Goal: Information Seeking & Learning: Learn about a topic

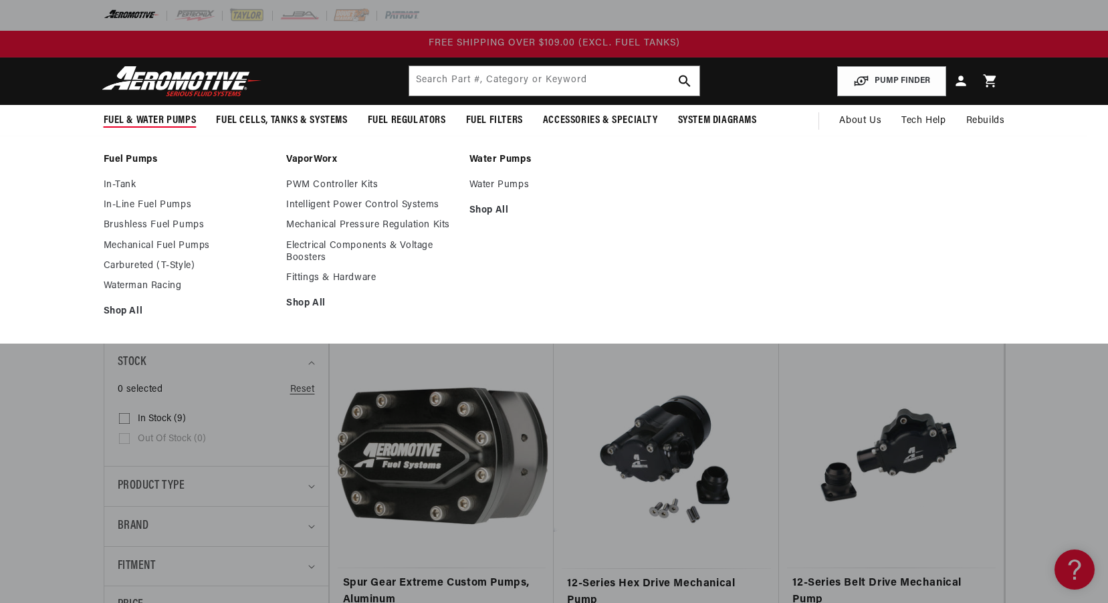
click at [171, 123] on span "Fuel & Water Pumps" at bounding box center [150, 121] width 93 height 14
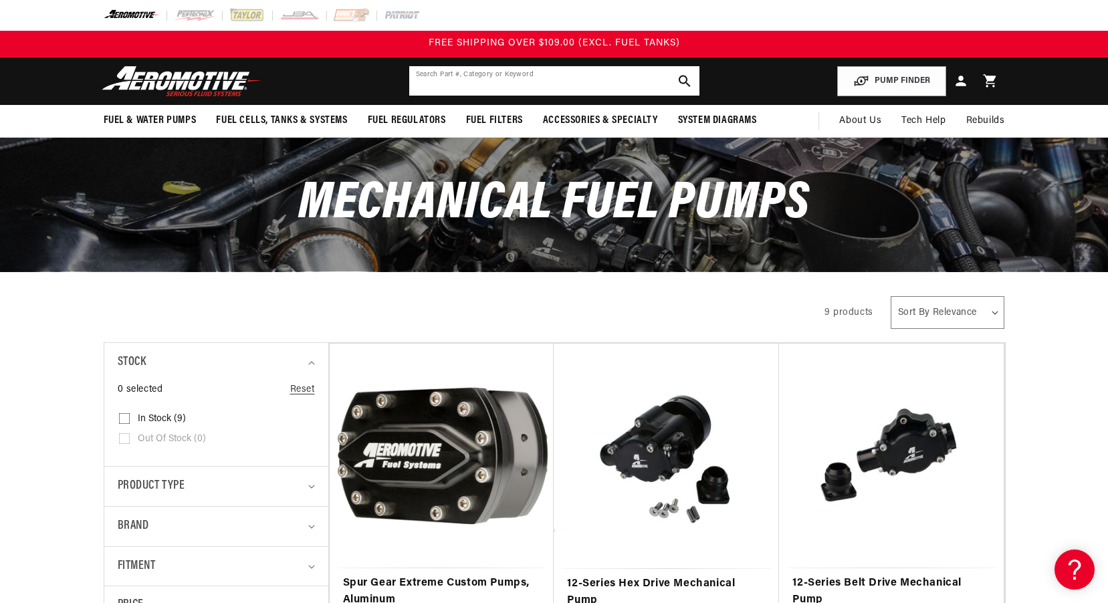
click at [502, 76] on input "text" at bounding box center [554, 80] width 290 height 29
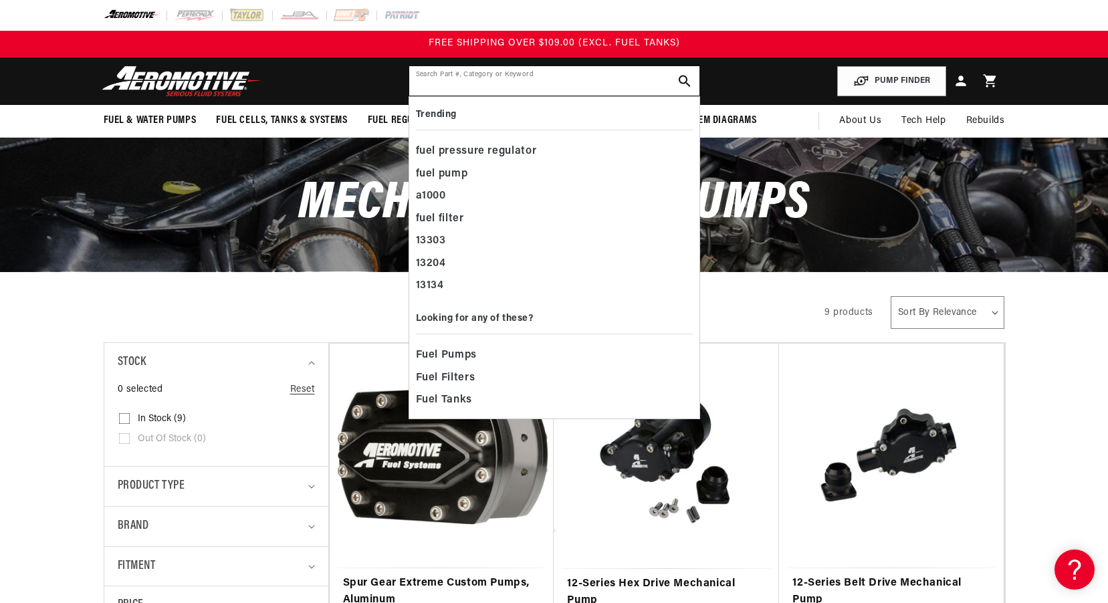
paste input "AER11736"
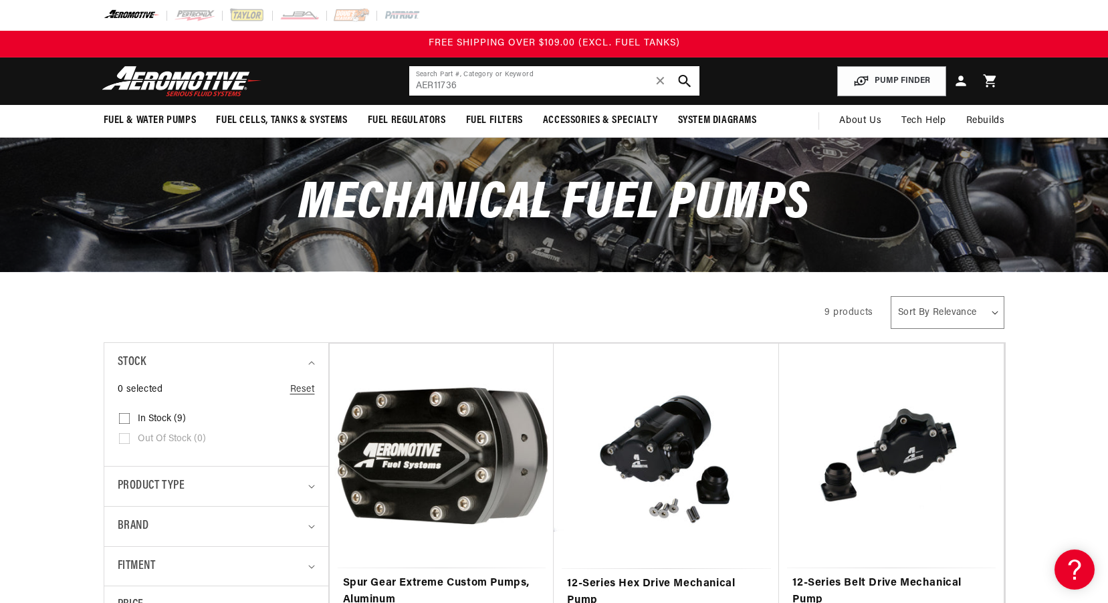
type input "AER11736"
click at [686, 80] on icon "search button" at bounding box center [684, 81] width 13 height 13
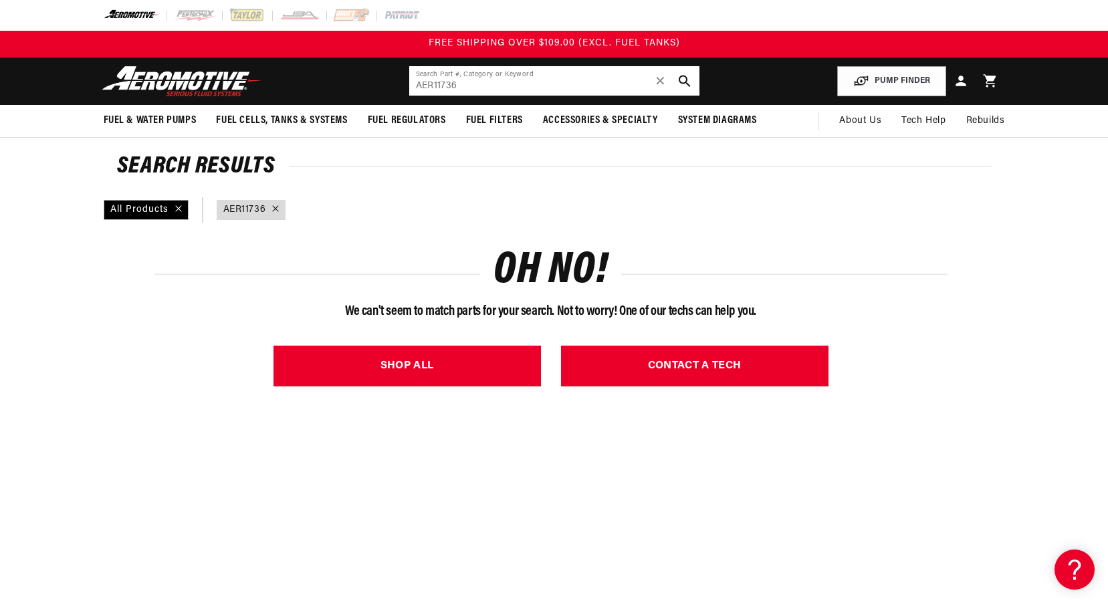
click at [434, 84] on input "AER11736" at bounding box center [554, 80] width 290 height 29
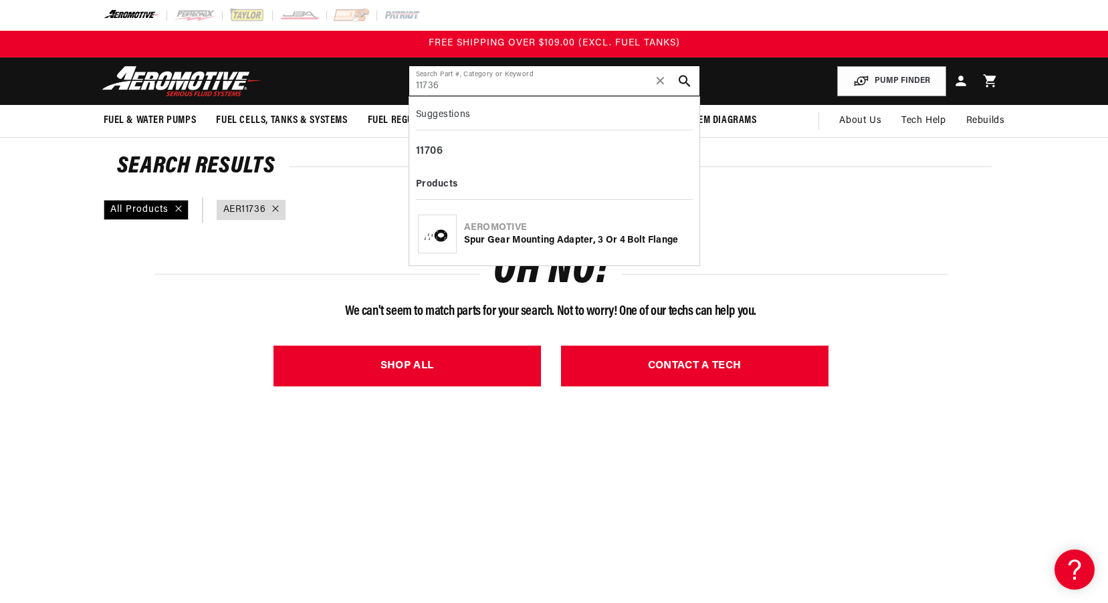
type input "11736"
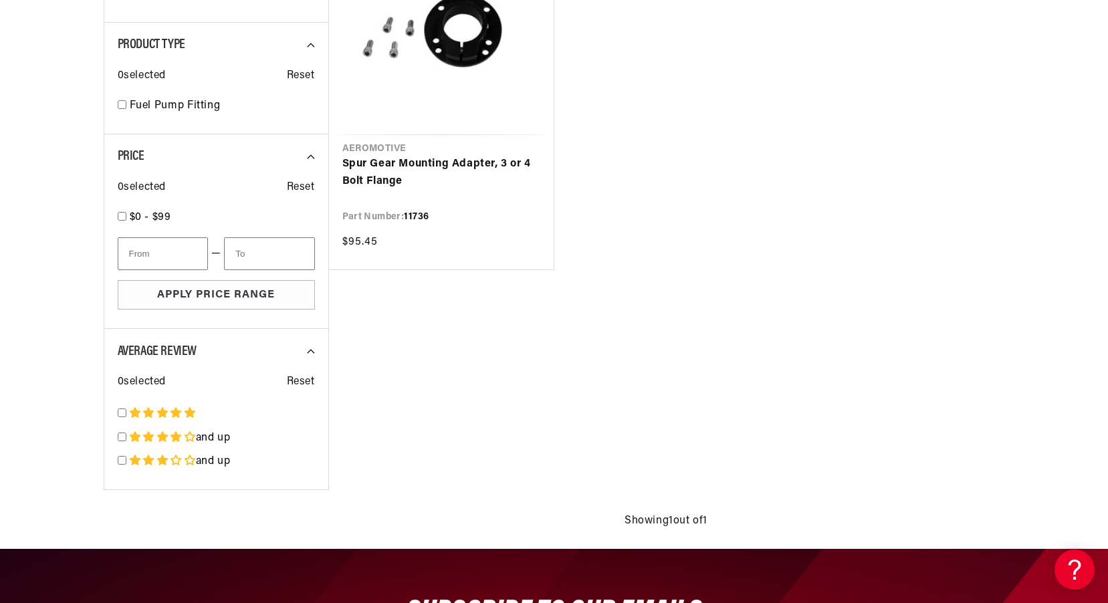
scroll to position [67, 0]
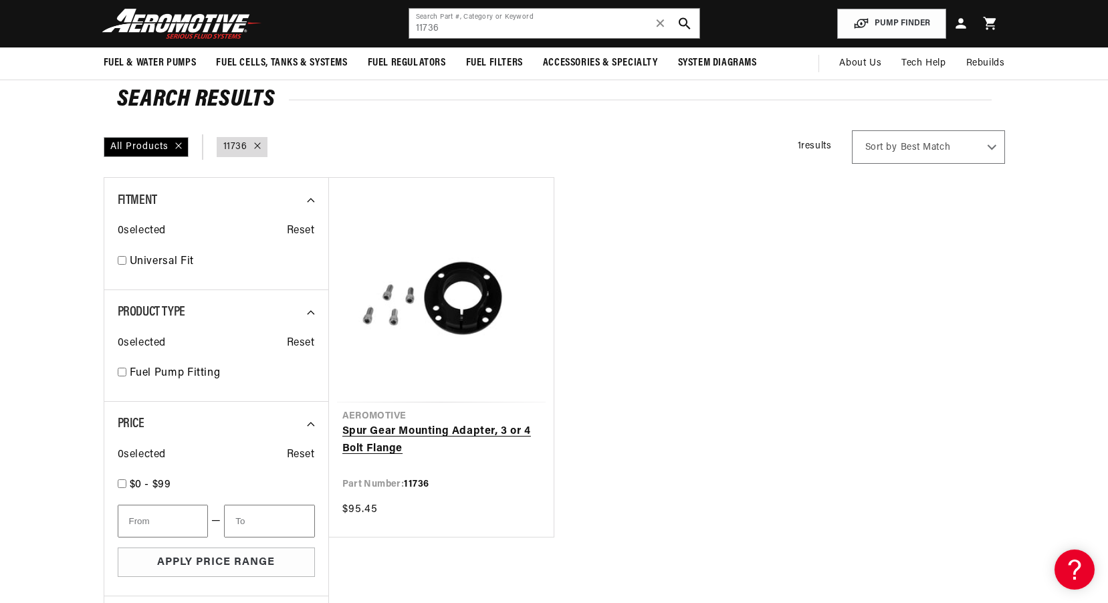
click at [512, 423] on link "Spur Gear Mounting Adapter, 3 or 4 Bolt Flange" at bounding box center [441, 440] width 198 height 34
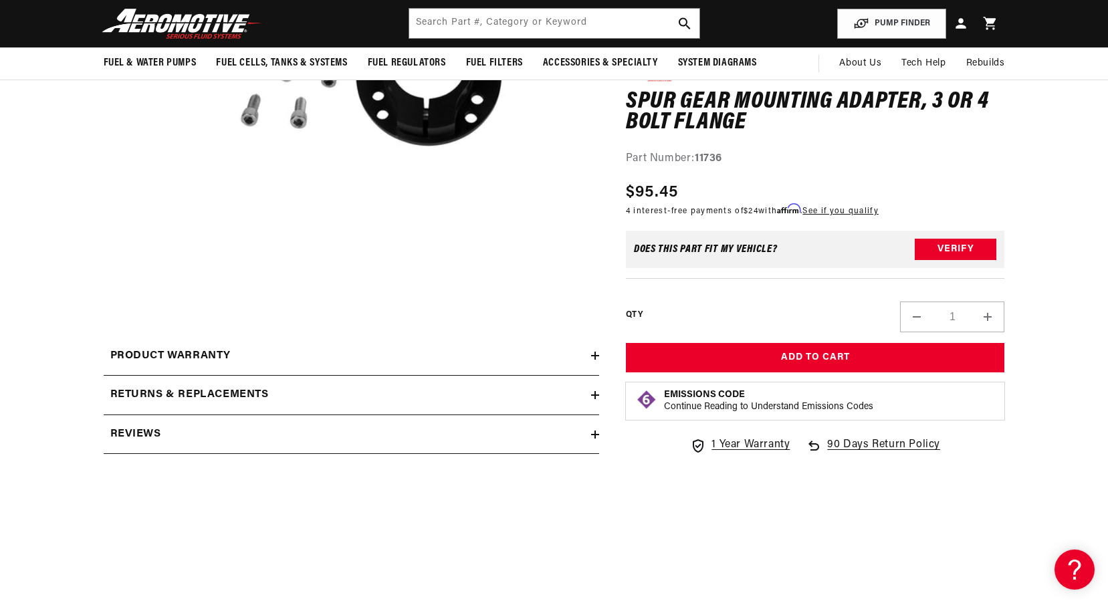
scroll to position [268, 0]
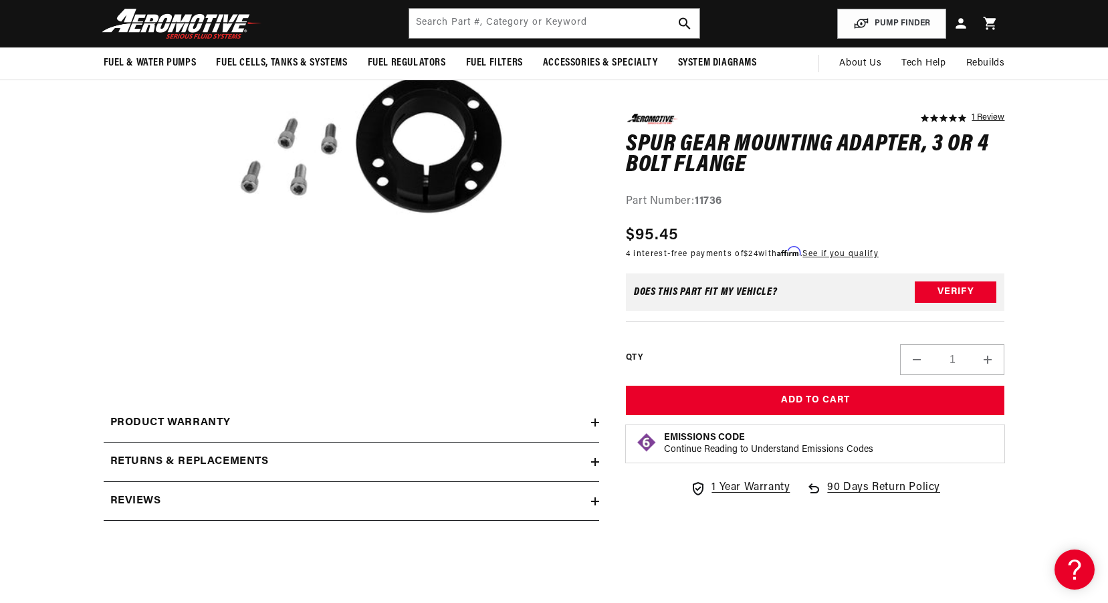
click at [598, 422] on icon at bounding box center [595, 423] width 8 height 8
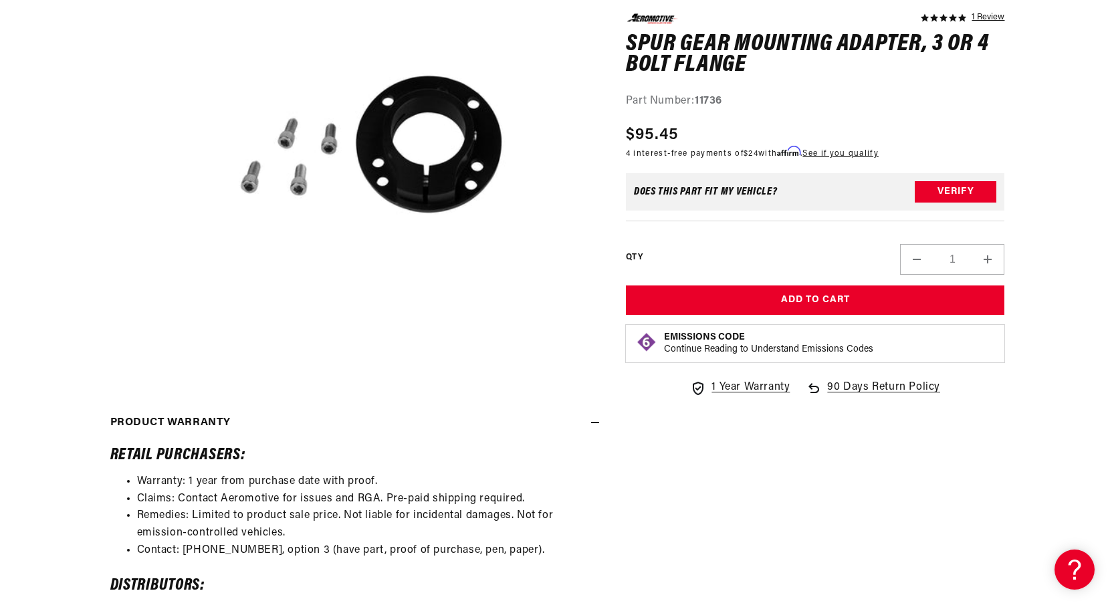
scroll to position [468, 0]
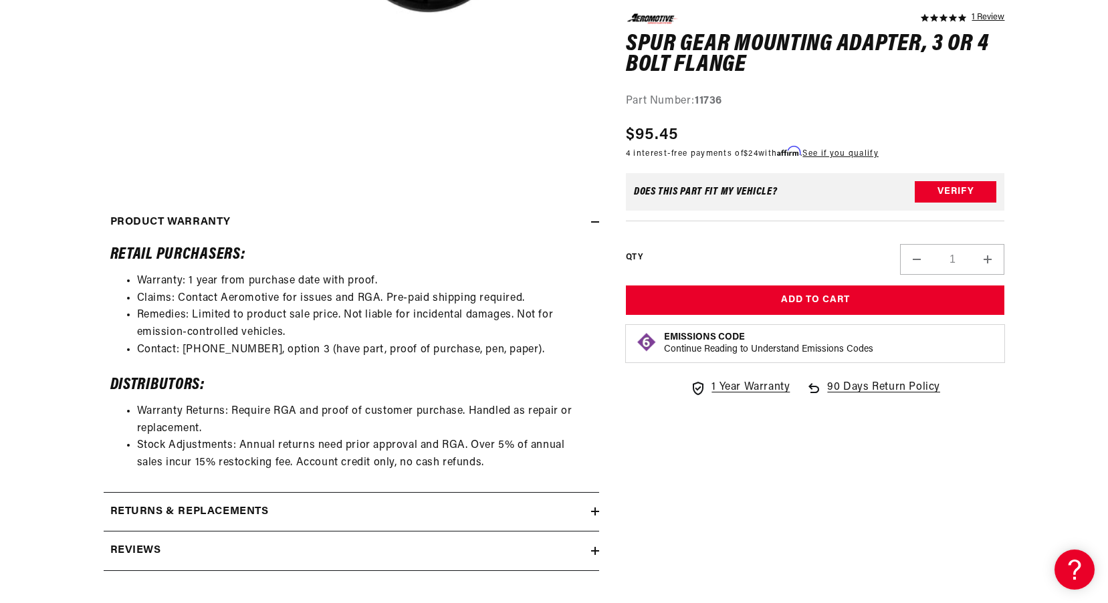
click at [597, 511] on icon at bounding box center [595, 512] width 8 height 8
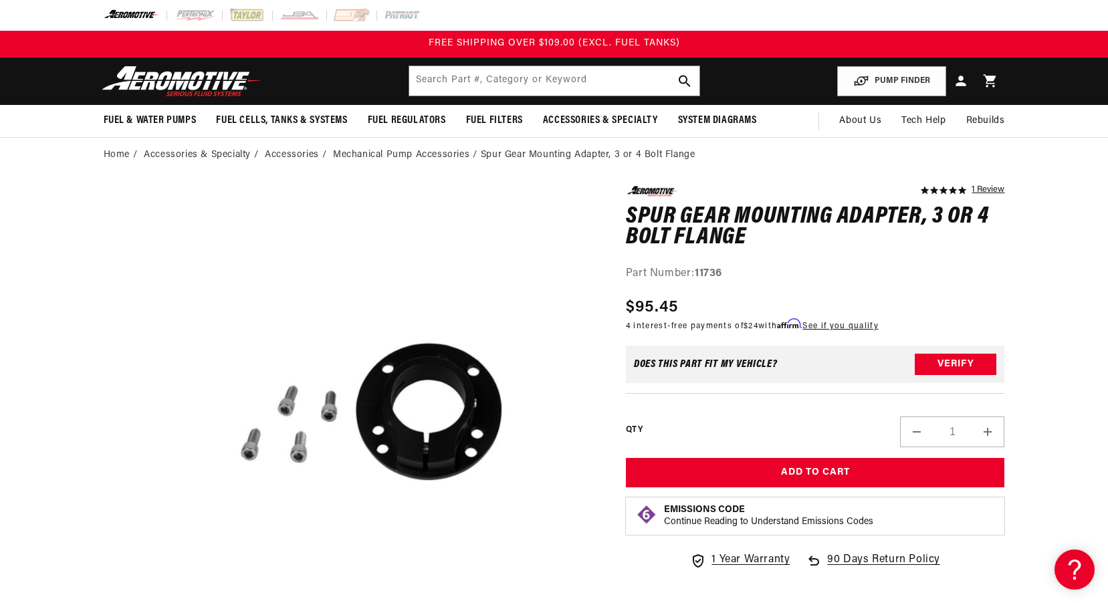
scroll to position [67, 0]
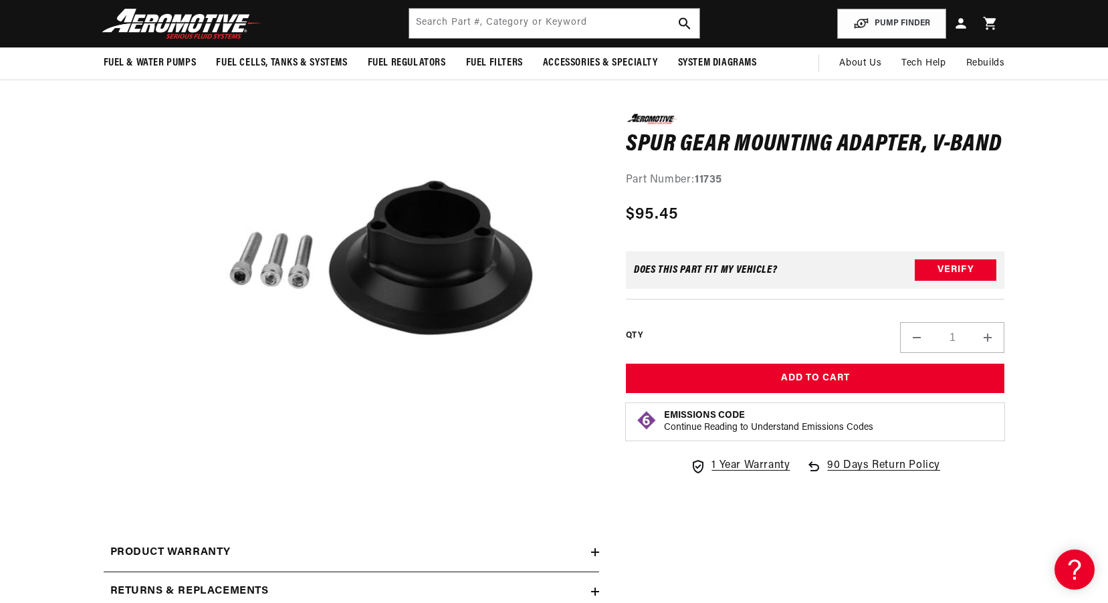
scroll to position [205, 0]
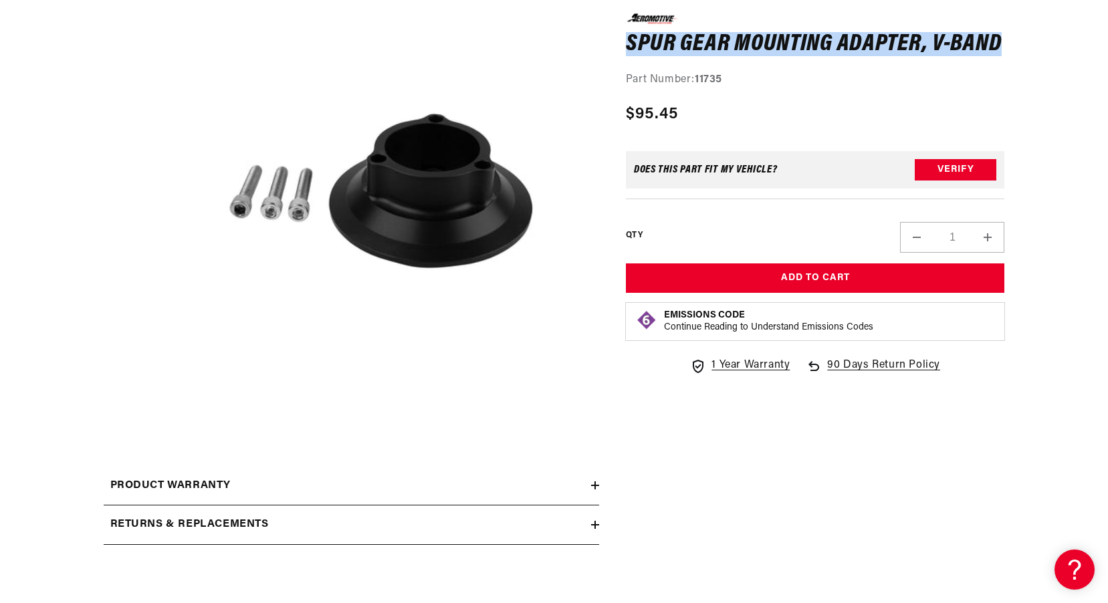
drag, startPoint x: 1002, startPoint y: 39, endPoint x: 628, endPoint y: 49, distance: 374.0
click at [625, 49] on div "0.0 star rating Write a review Spur Gear Mounting Adapter, V-Band Spur Gear Mou…" at bounding box center [802, 269] width 406 height 577
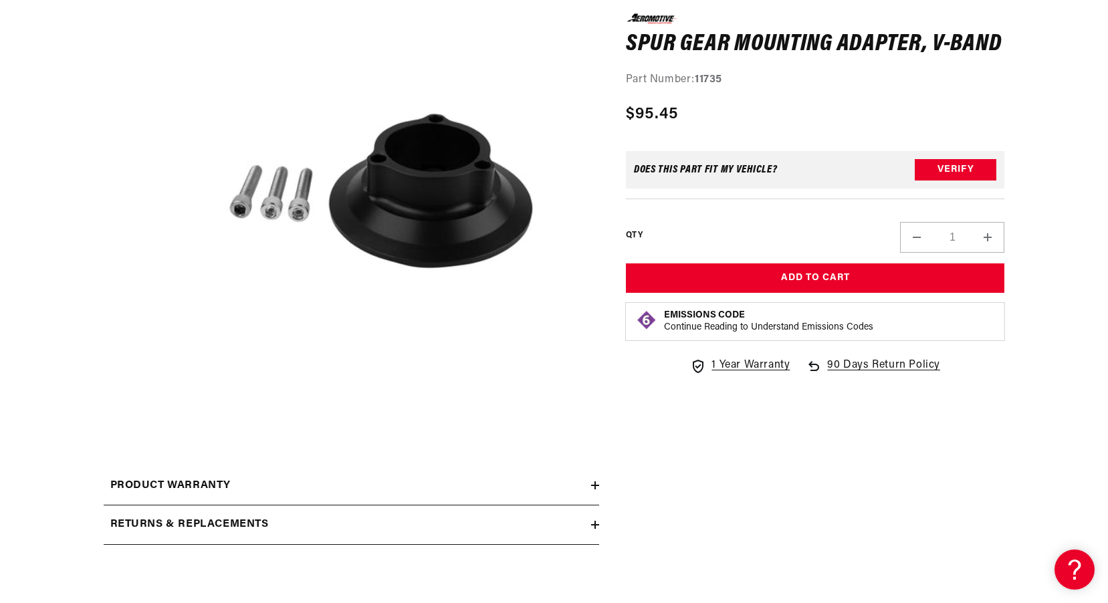
drag, startPoint x: 639, startPoint y: 49, endPoint x: 617, endPoint y: 48, distance: 22.7
click at [605, 58] on div "0.0 star rating Write a review Spur Gear Mounting Adapter, V-Band Spur Gear Mou…" at bounding box center [802, 269] width 406 height 577
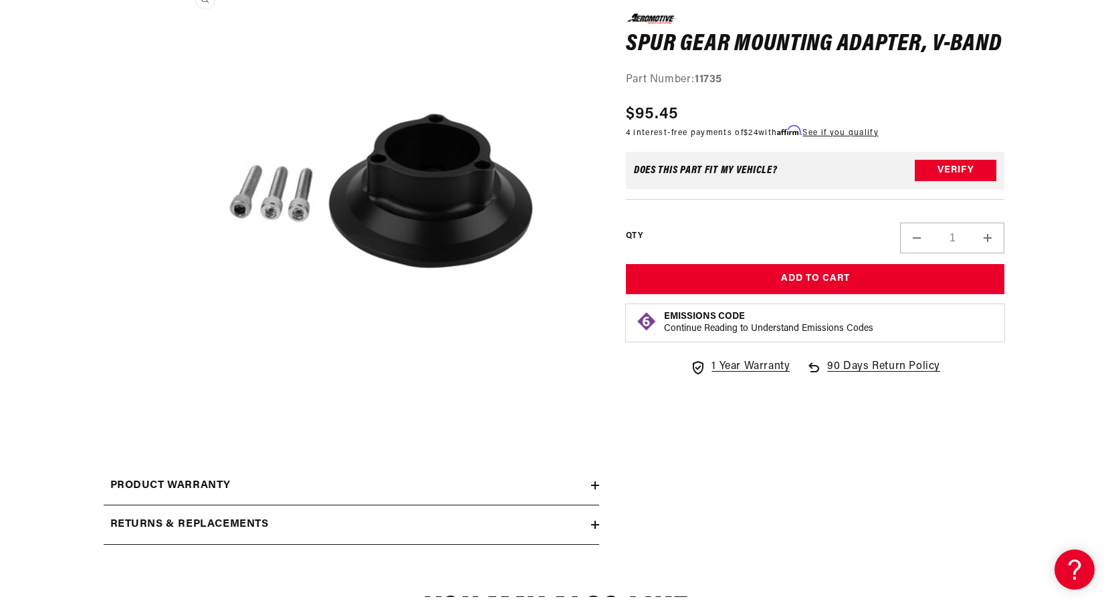
drag, startPoint x: 624, startPoint y: 43, endPoint x: 524, endPoint y: 39, distance: 100.4
click at [524, 39] on div "0.0 star rating Write a review Spur Gear Mounting Adapter, V-Band Spur Gear Mou…" at bounding box center [554, 269] width 901 height 577
drag, startPoint x: 524, startPoint y: 39, endPoint x: 640, endPoint y: 37, distance: 116.4
copy div "Watch Video Product warranty Retail Purchasers: Warranty: 1 year from purchase …"
